Goal: Task Accomplishment & Management: Manage account settings

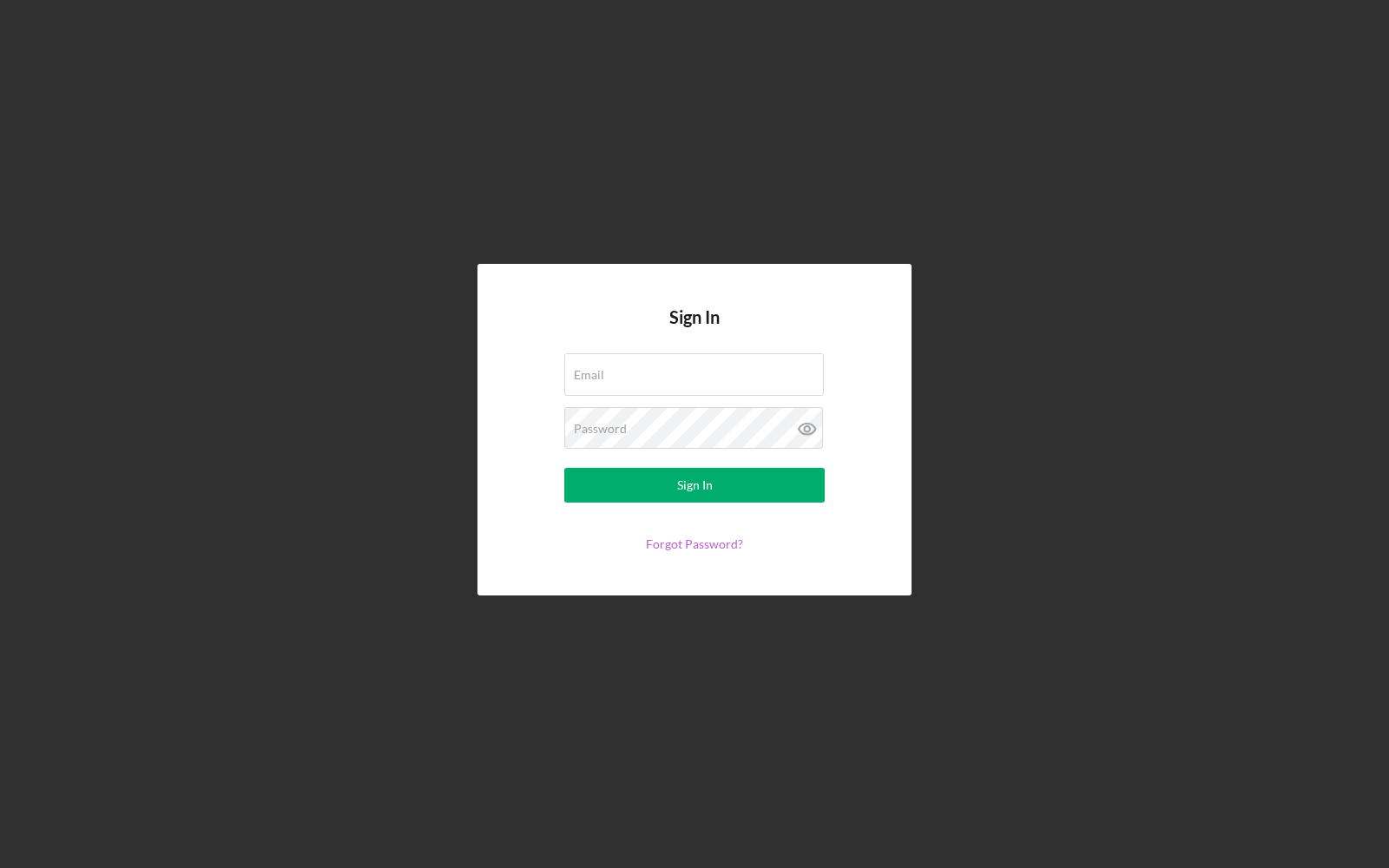
click at [660, 542] on link "Forgot Password?" at bounding box center [695, 544] width 98 height 15
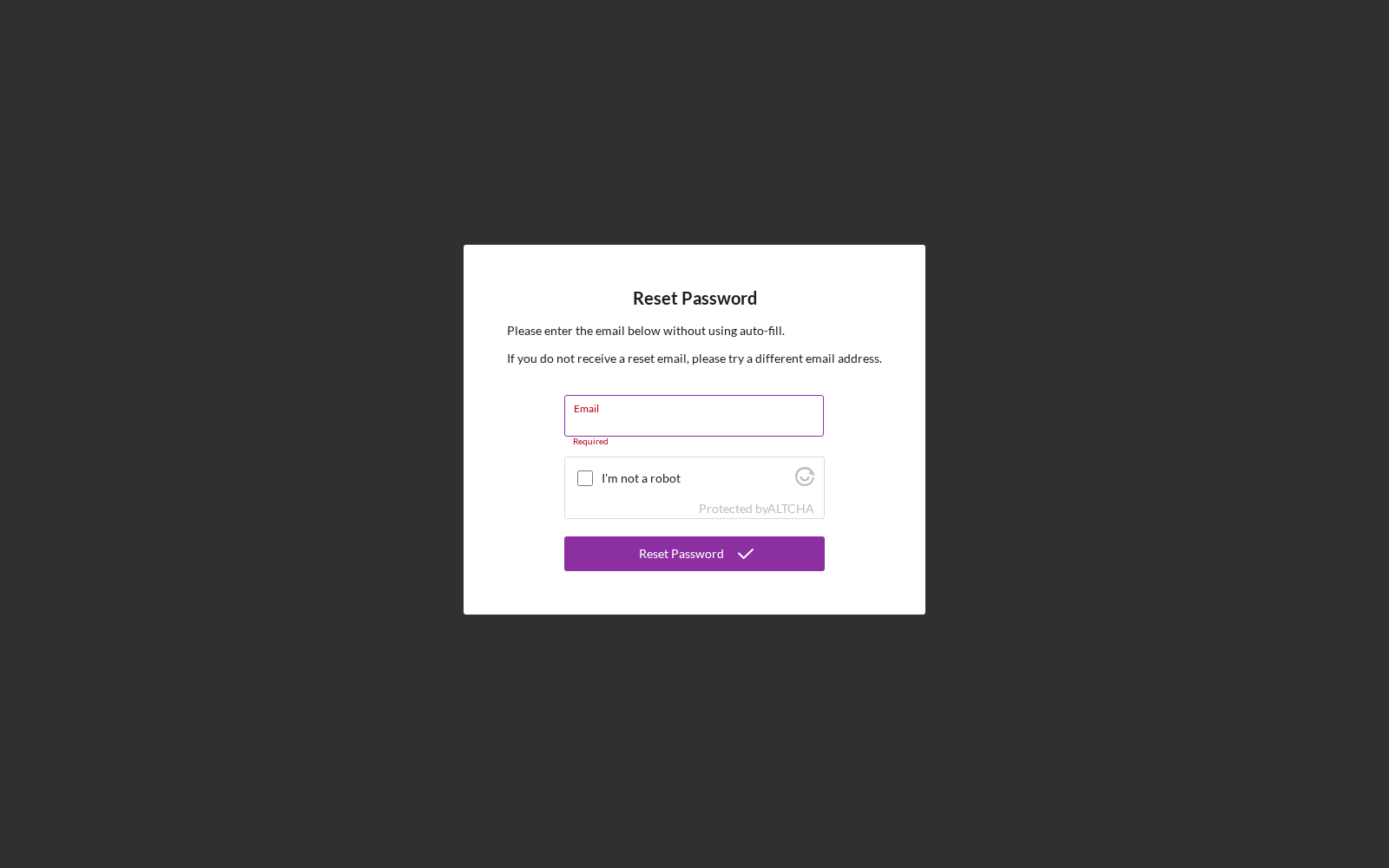
click at [602, 422] on input "Email" at bounding box center [694, 415] width 260 height 41
paste input "[PERSON_NAME][EMAIL_ADDRESS][PERSON_NAME][DOMAIN_NAME]"
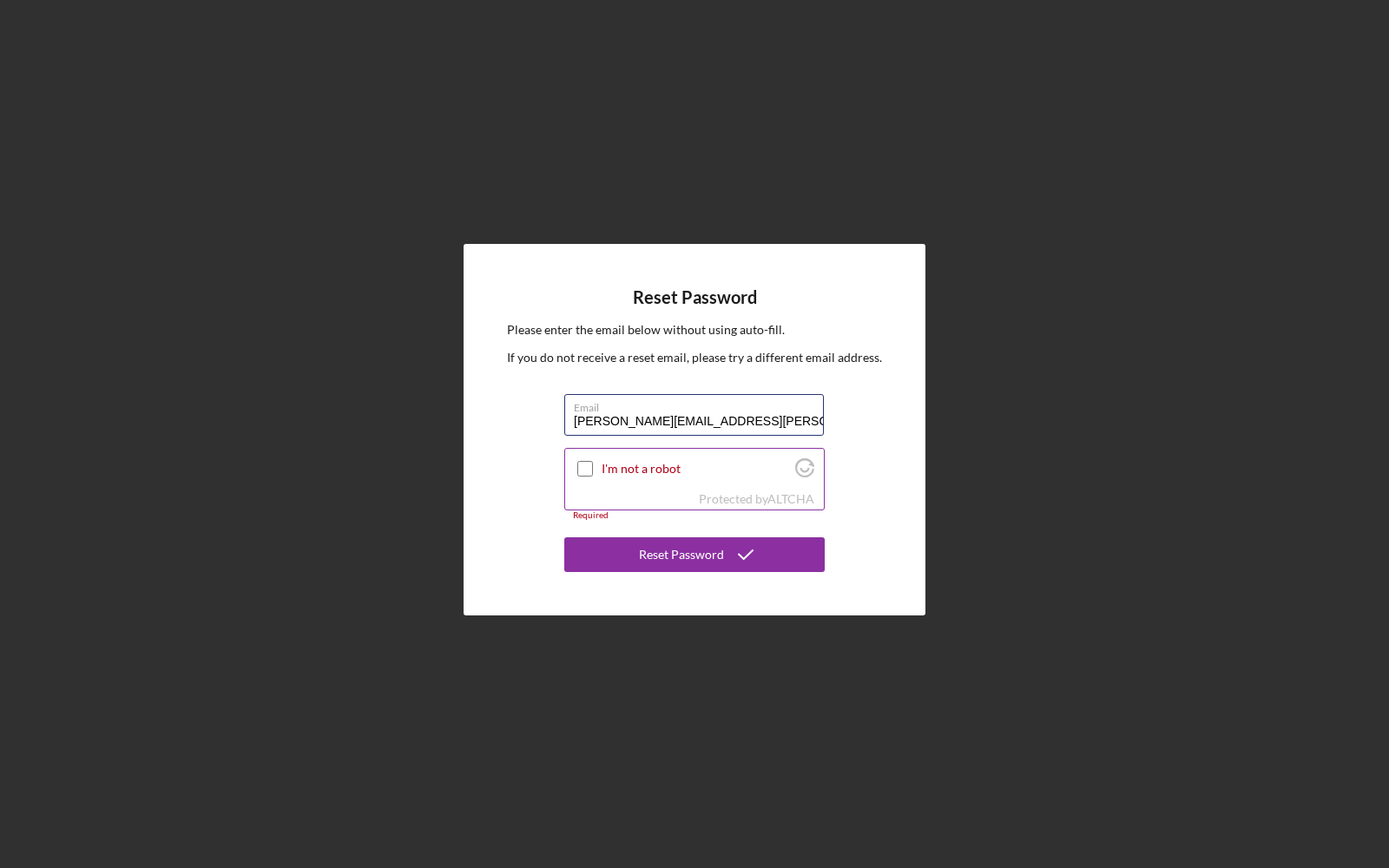
type input "[PERSON_NAME][EMAIL_ADDRESS][PERSON_NAME][DOMAIN_NAME]"
click at [579, 467] on input "I'm not a robot" at bounding box center [585, 469] width 16 height 16
checkbox input "true"
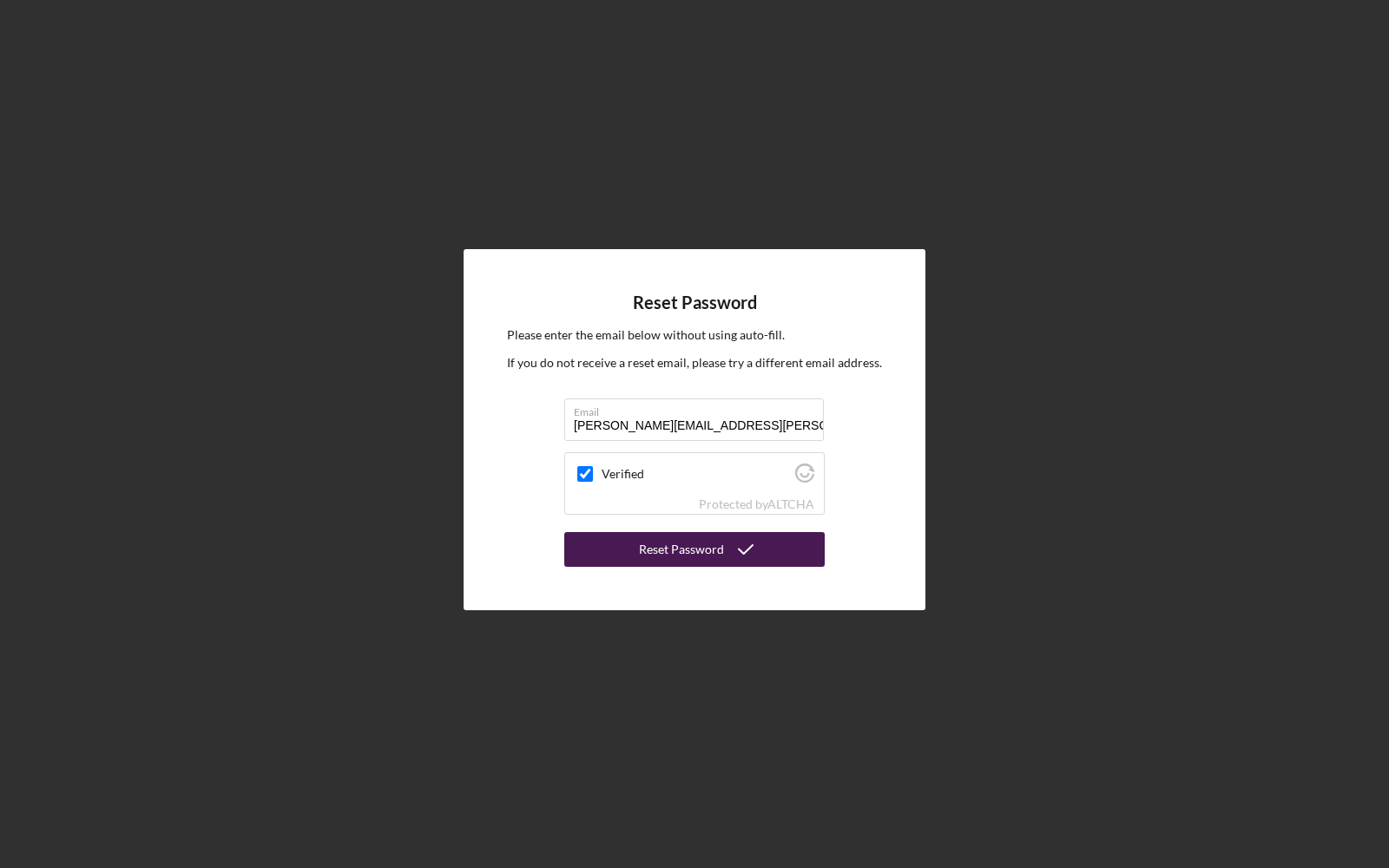
click at [660, 550] on div "Reset Password" at bounding box center [681, 550] width 85 height 35
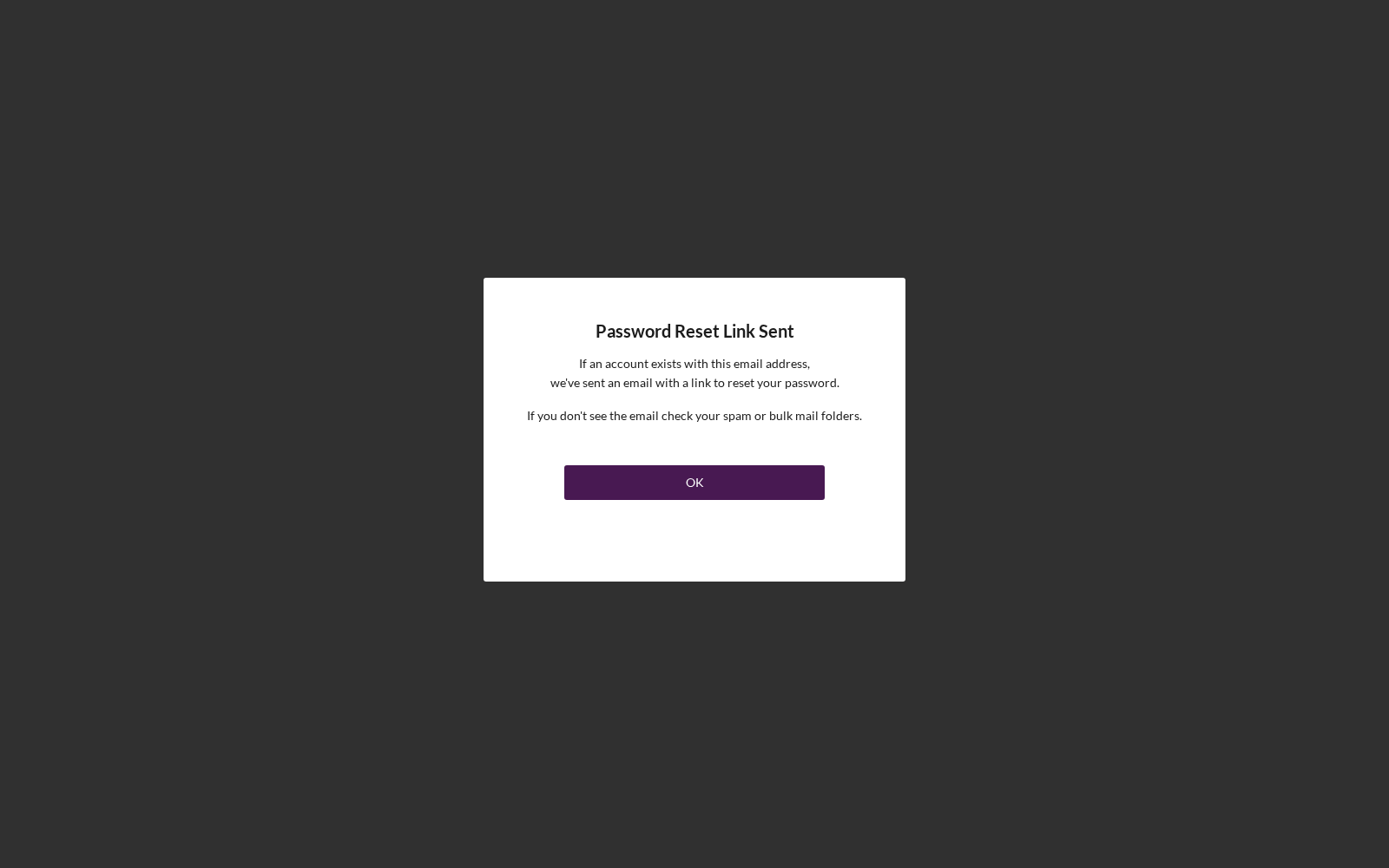
click at [670, 495] on button "OK" at bounding box center [694, 483] width 260 height 35
